Goal: Transaction & Acquisition: Book appointment/travel/reservation

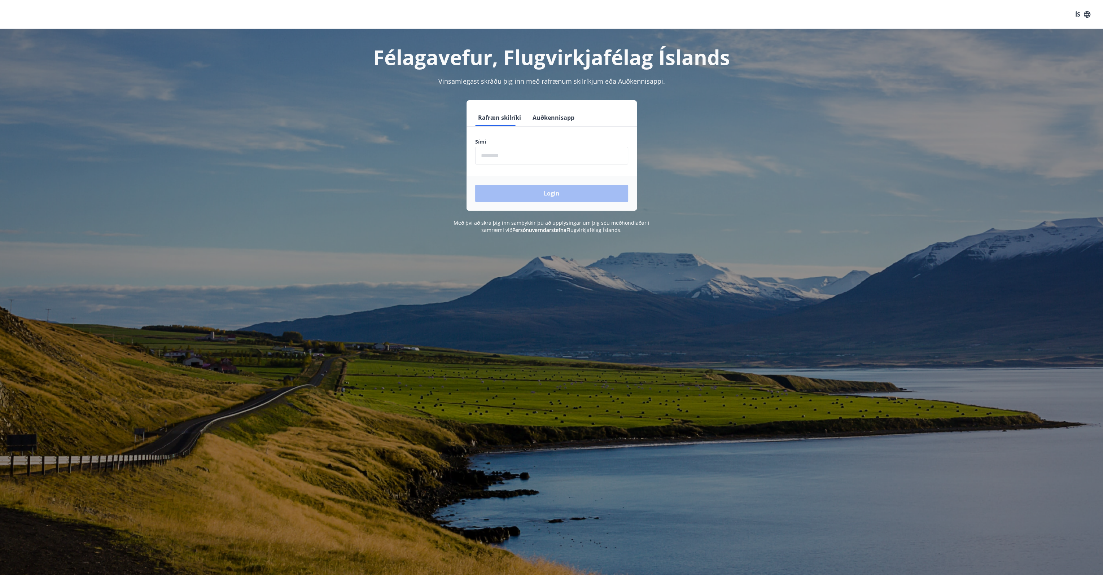
click at [502, 156] on input "phone" at bounding box center [551, 156] width 153 height 18
type input "********"
click at [534, 196] on button "Login" at bounding box center [551, 193] width 153 height 17
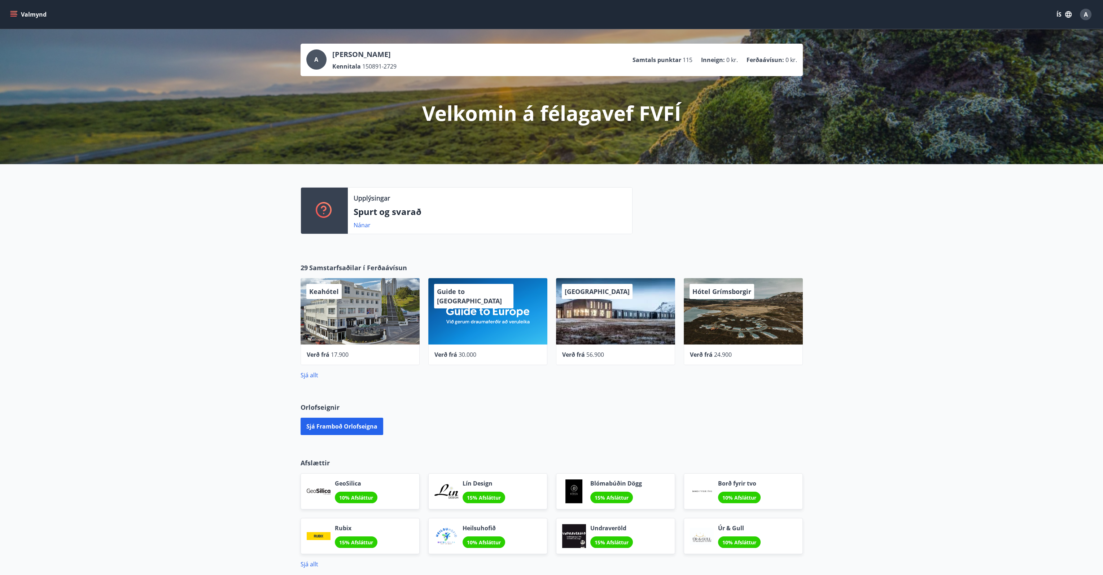
scroll to position [60, 0]
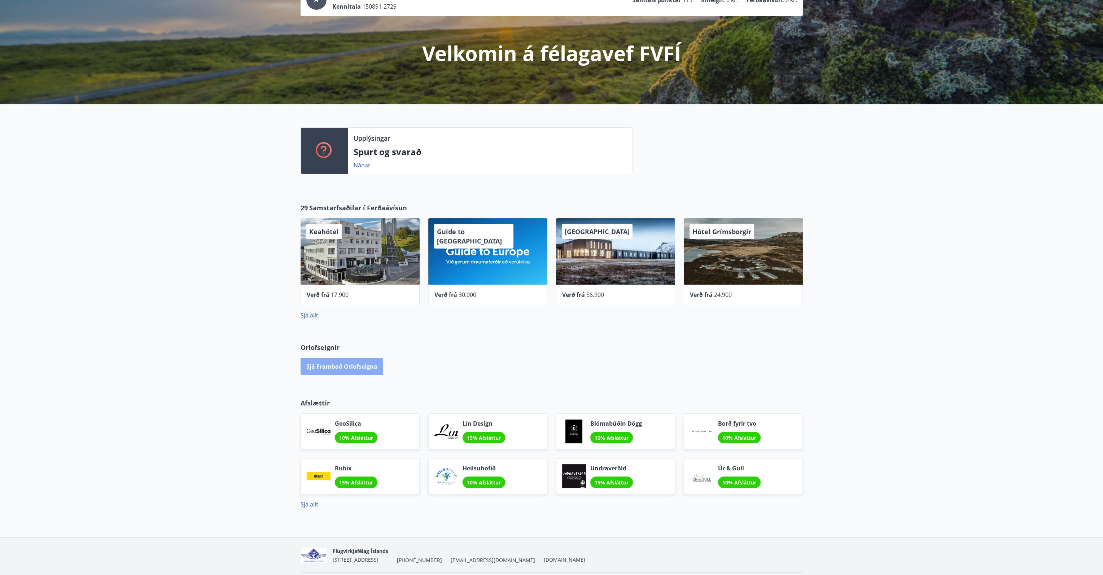
click at [356, 366] on button "Sjá framboð orlofseigna" at bounding box center [342, 366] width 83 height 17
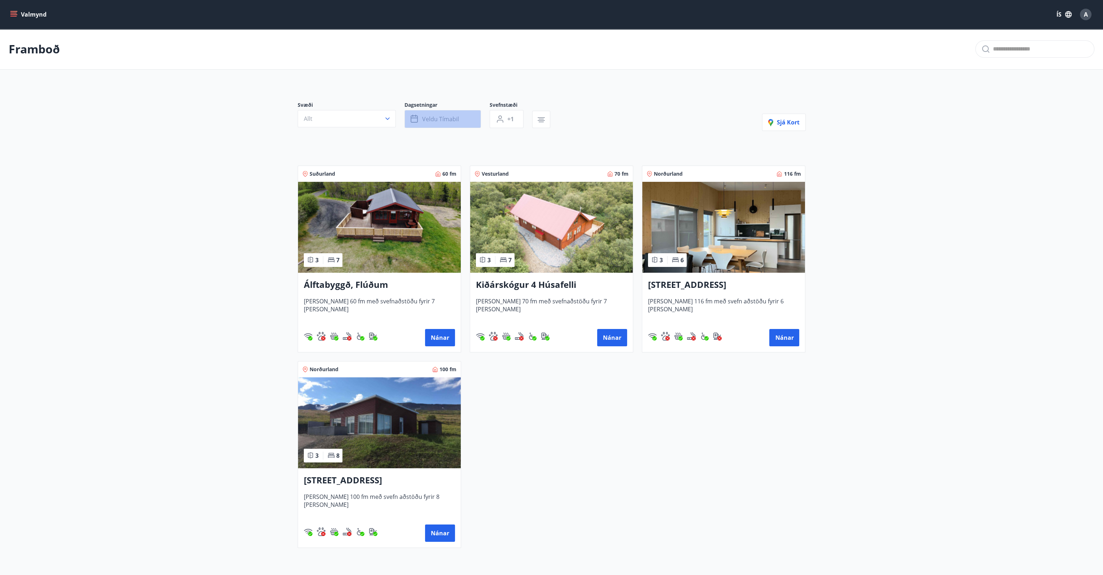
click at [446, 118] on span "Veldu tímabil" at bounding box center [440, 119] width 37 height 8
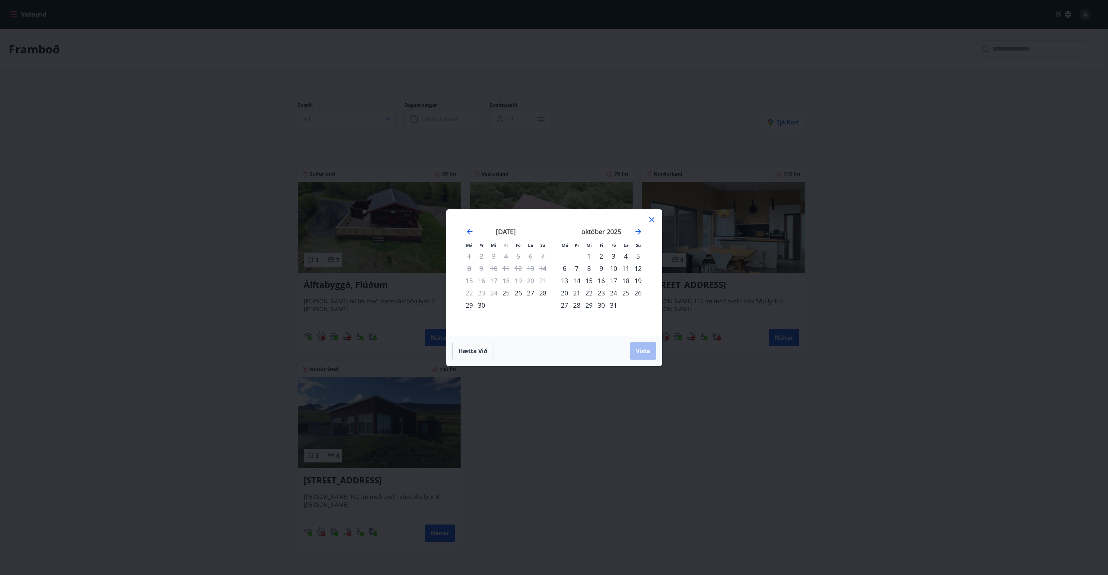
click at [611, 292] on div "24" at bounding box center [614, 293] width 12 height 12
click at [639, 292] on div "26" at bounding box center [638, 293] width 12 height 12
click at [643, 349] on span "Vista" at bounding box center [643, 351] width 14 height 8
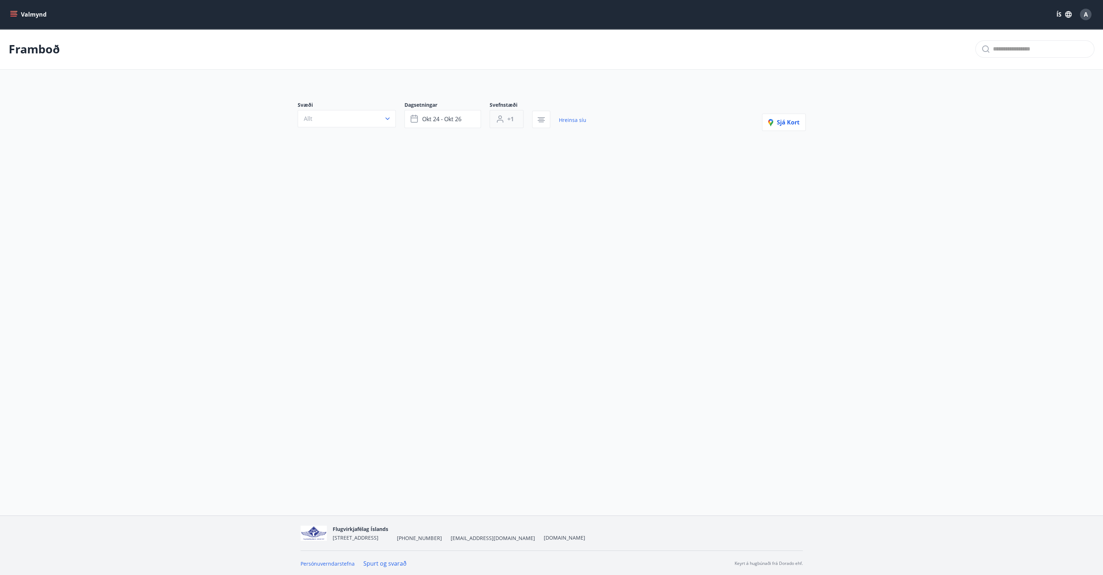
click at [516, 121] on button "+1" at bounding box center [507, 119] width 34 height 18
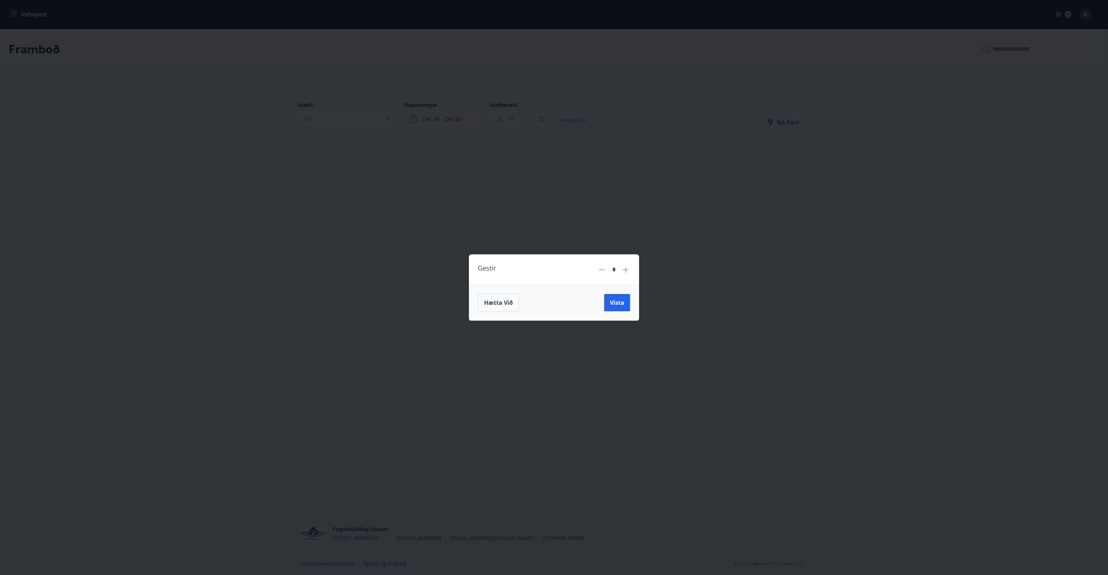
click at [626, 270] on icon at bounding box center [626, 270] width 6 height 6
click at [617, 308] on button "Vista" at bounding box center [617, 302] width 26 height 17
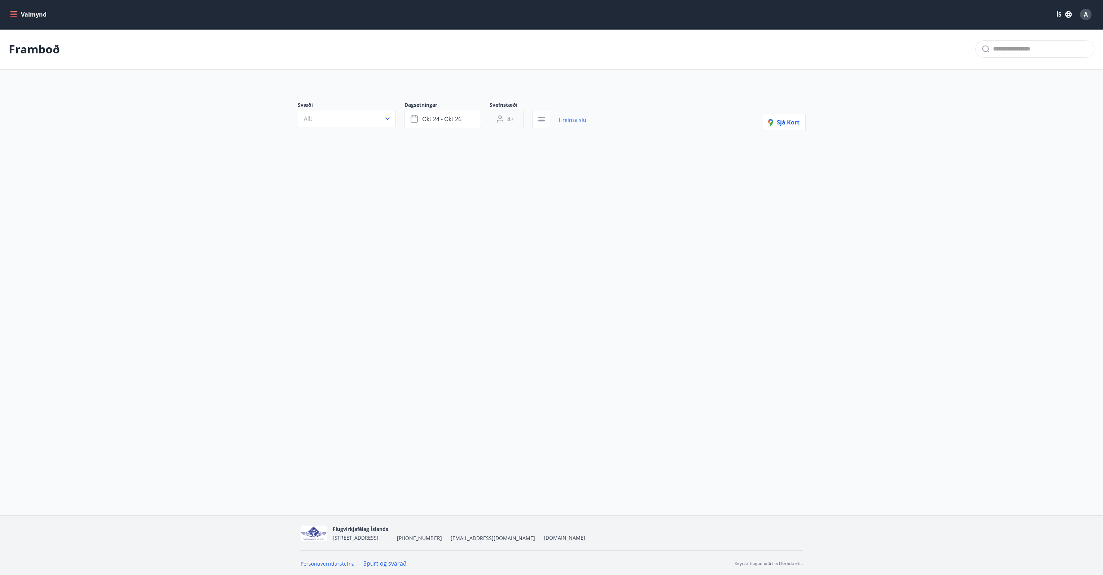
drag, startPoint x: 524, startPoint y: 123, endPoint x: 511, endPoint y: 121, distance: 13.1
click at [521, 123] on div "Svefnstæði 4+" at bounding box center [511, 114] width 43 height 27
click at [512, 121] on span "4+" at bounding box center [510, 119] width 6 height 8
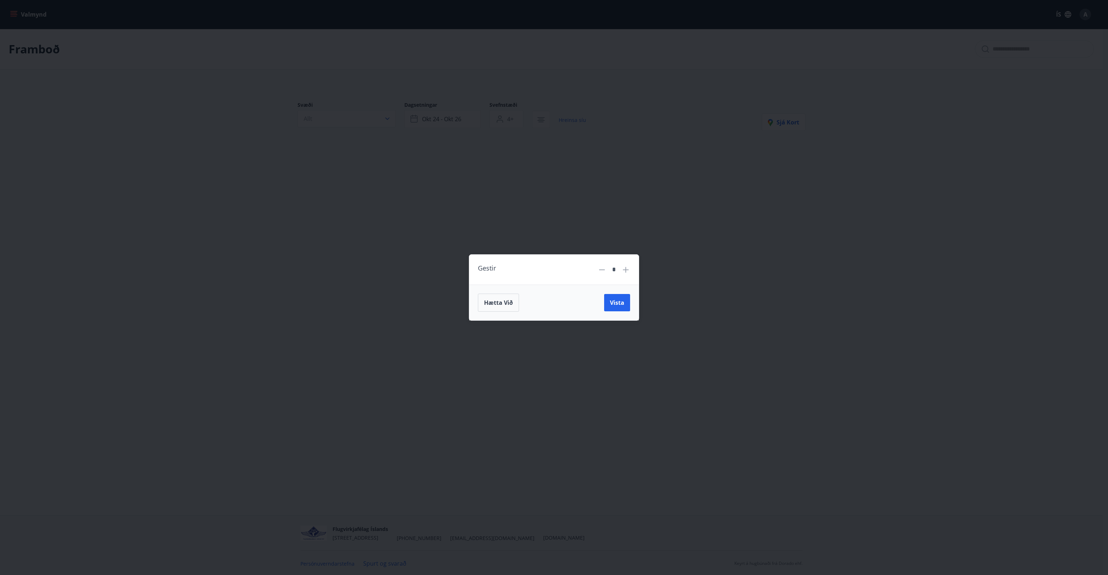
click at [604, 267] on icon at bounding box center [602, 270] width 9 height 9
type input "*"
click at [610, 302] on span "Vista" at bounding box center [617, 303] width 14 height 8
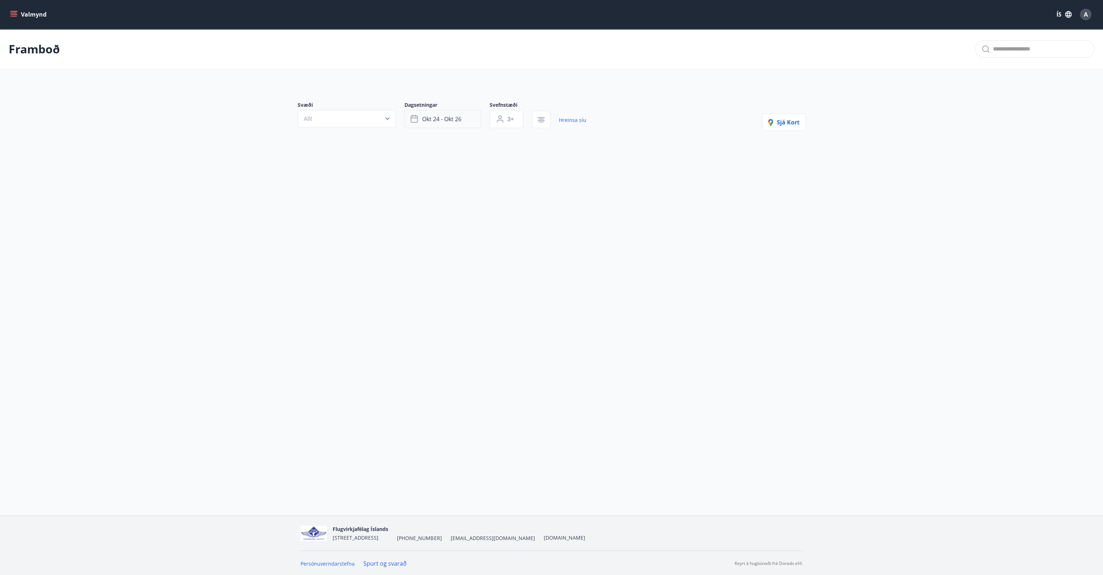
click at [475, 122] on button "okt 24 - okt 26" at bounding box center [442, 119] width 76 height 18
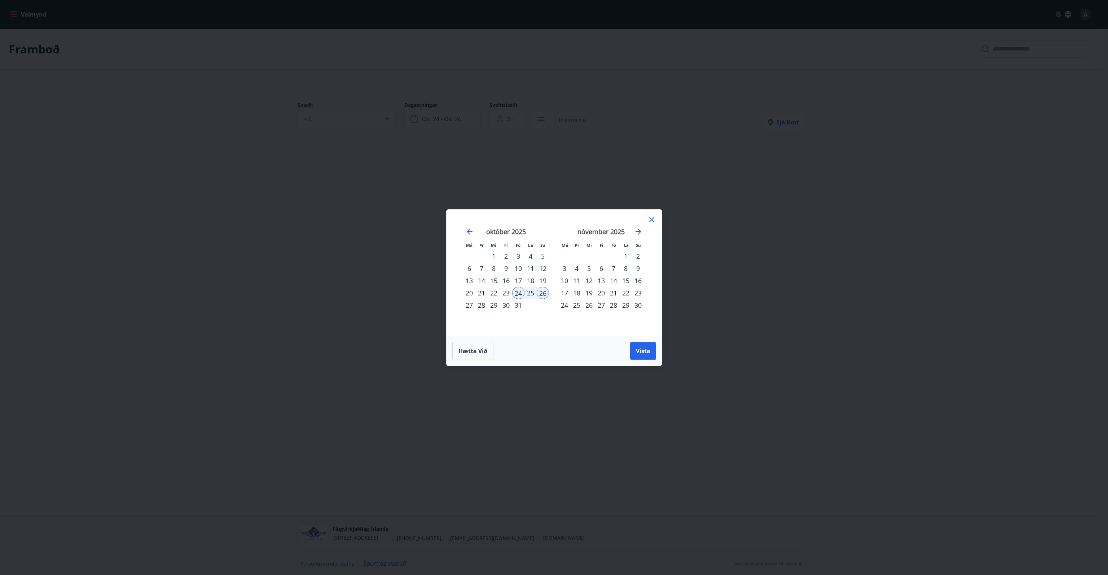
click at [471, 290] on div "20" at bounding box center [469, 293] width 12 height 12
click at [639, 352] on span "Vista" at bounding box center [643, 351] width 14 height 8
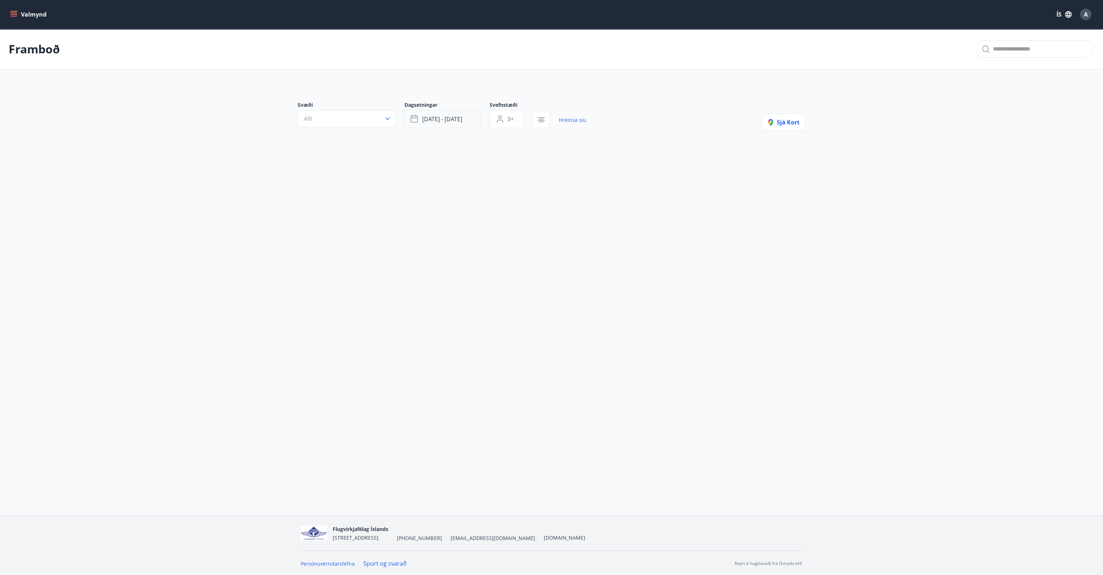
click at [476, 119] on button "okt 20 - okt 26" at bounding box center [442, 119] width 76 height 18
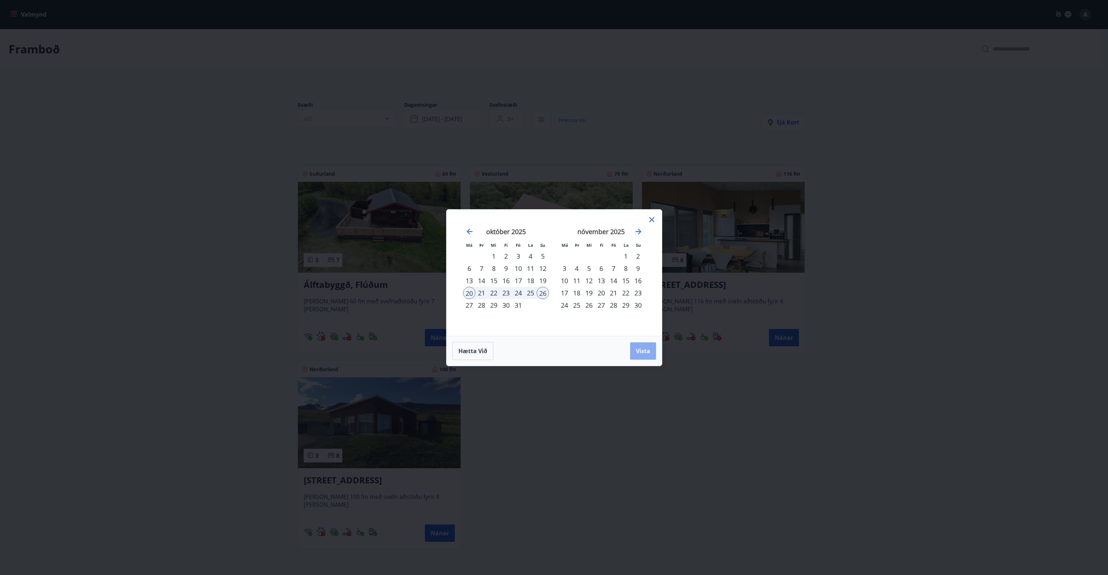
click at [641, 356] on button "Vista" at bounding box center [643, 350] width 26 height 17
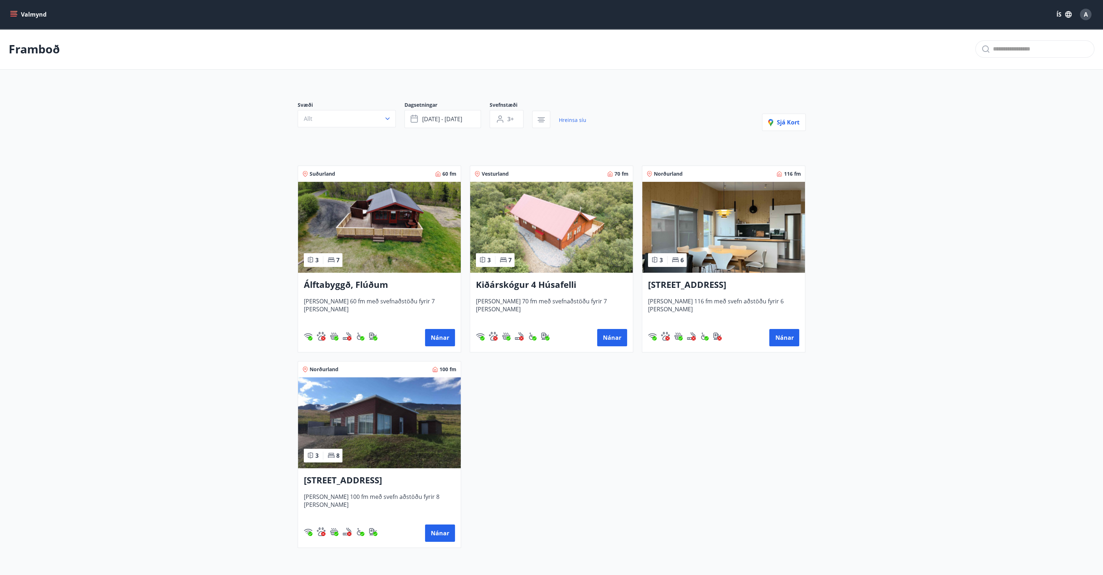
click at [410, 211] on img at bounding box center [379, 227] width 163 height 91
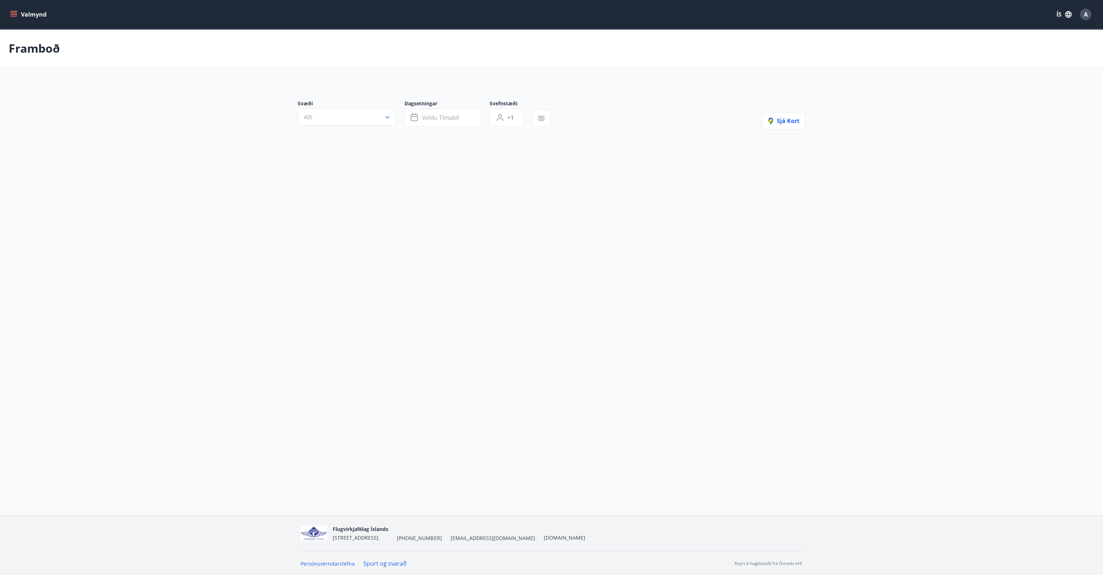
type input "*"
